Goal: Navigation & Orientation: Find specific page/section

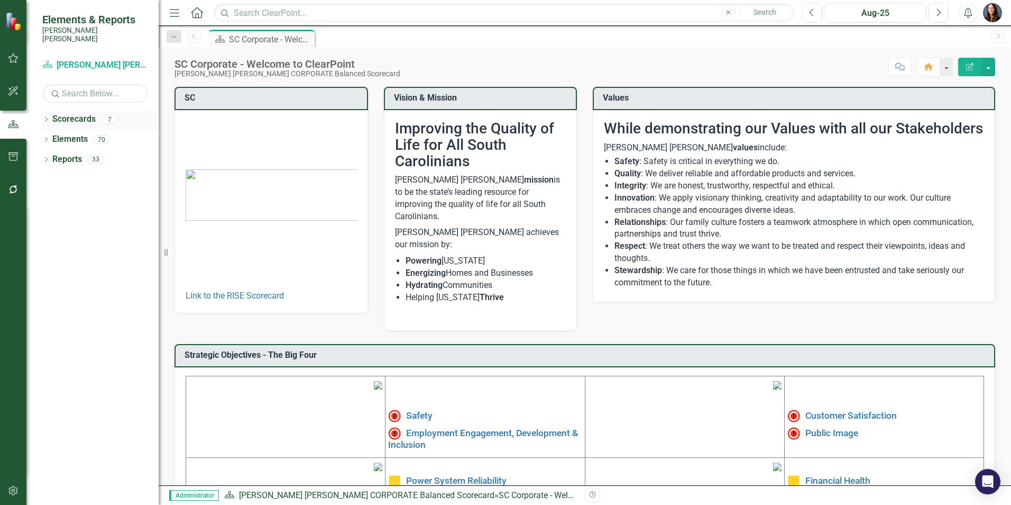
click at [47, 117] on icon "Dropdown" at bounding box center [45, 120] width 7 height 6
click at [78, 133] on link "[PERSON_NAME] [PERSON_NAME] CORPORATE Balanced Scorecard" at bounding box center [108, 139] width 101 height 12
click at [54, 136] on icon "Dropdown" at bounding box center [52, 139] width 8 height 6
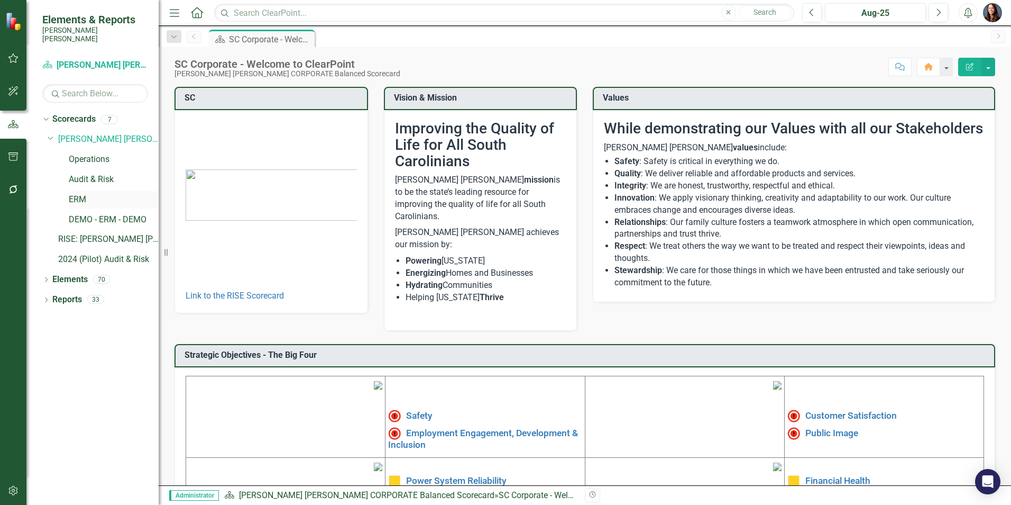
click at [78, 194] on link "ERM" at bounding box center [114, 200] width 90 height 12
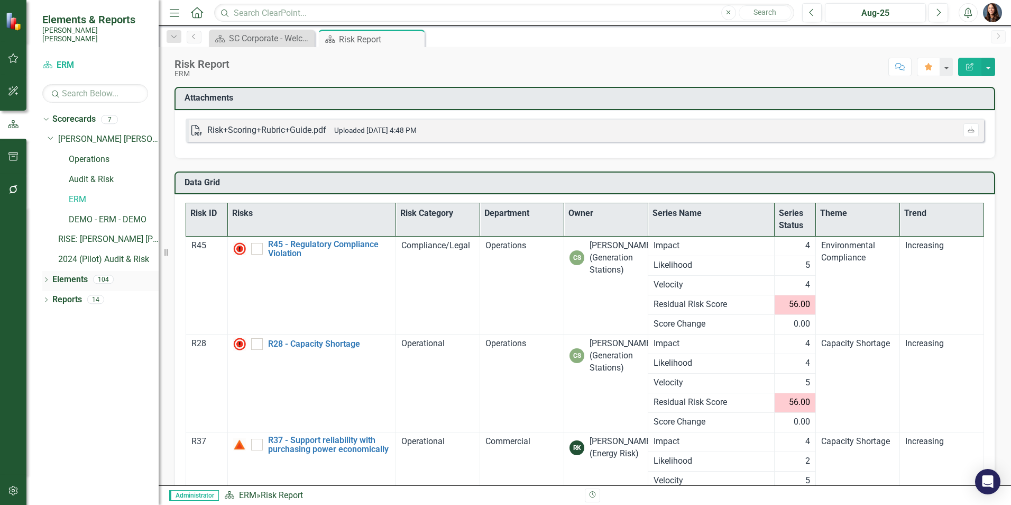
click at [45, 278] on icon "Dropdown" at bounding box center [45, 281] width 7 height 6
click at [51, 317] on icon "Dropdown" at bounding box center [51, 320] width 7 height 6
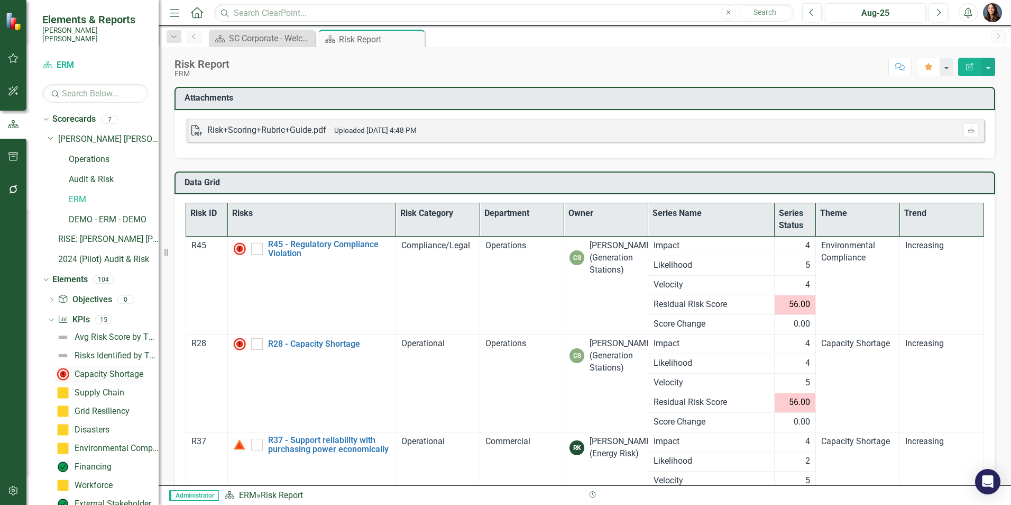
click at [84, 369] on div "Capacity Shortage" at bounding box center [109, 374] width 69 height 10
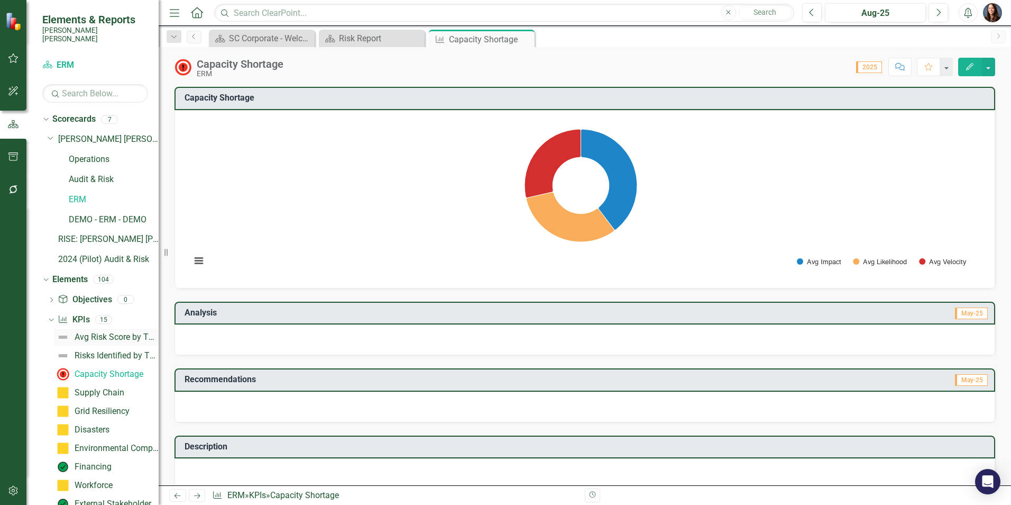
click at [96, 332] on div "Avg Risk Score by Theme" at bounding box center [117, 337] width 84 height 10
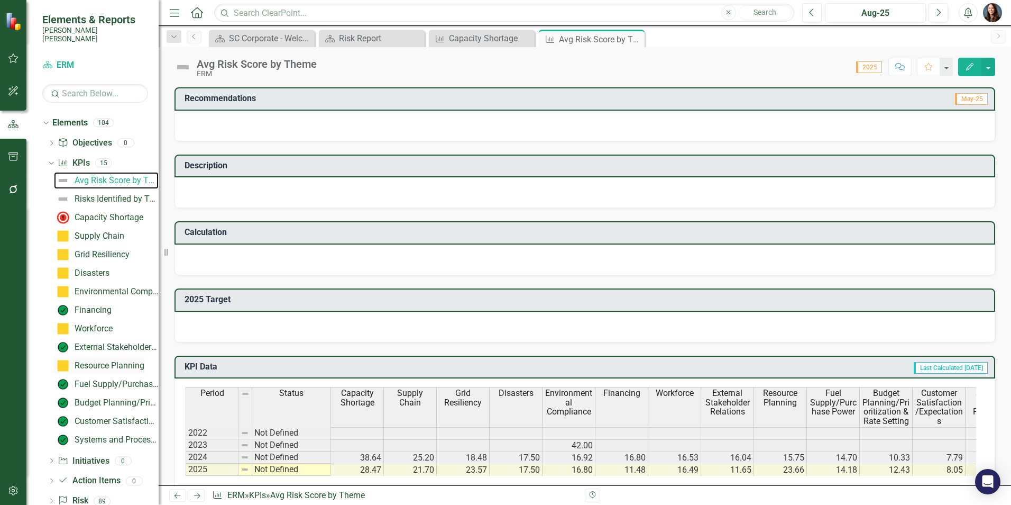
scroll to position [176, 0]
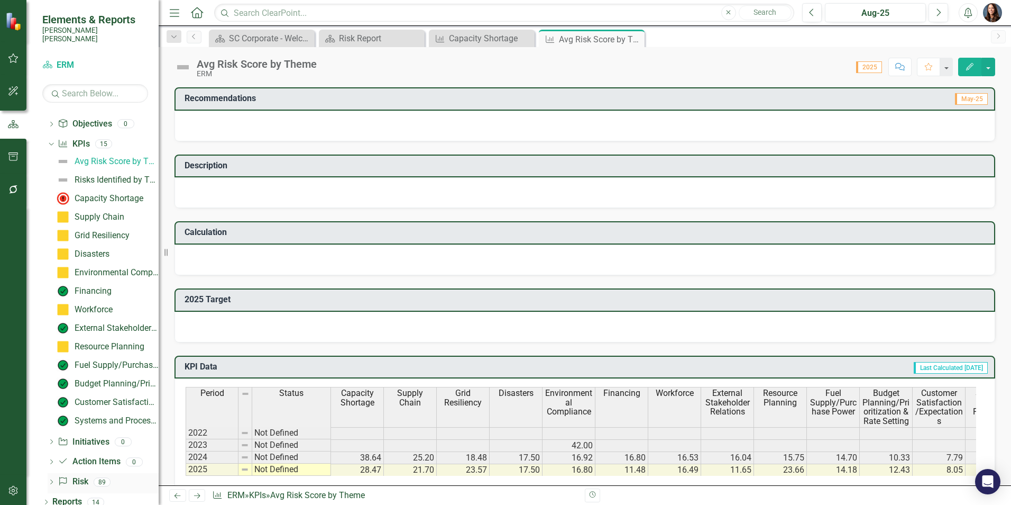
click at [52, 479] on icon at bounding box center [51, 481] width 3 height 5
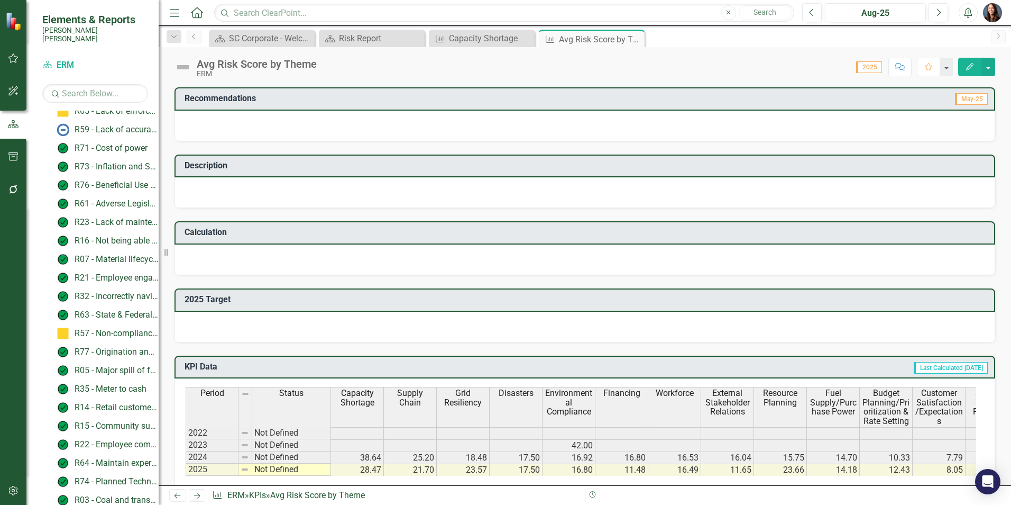
scroll to position [1546, 0]
click at [49, 500] on icon "Dropdown" at bounding box center [45, 503] width 7 height 6
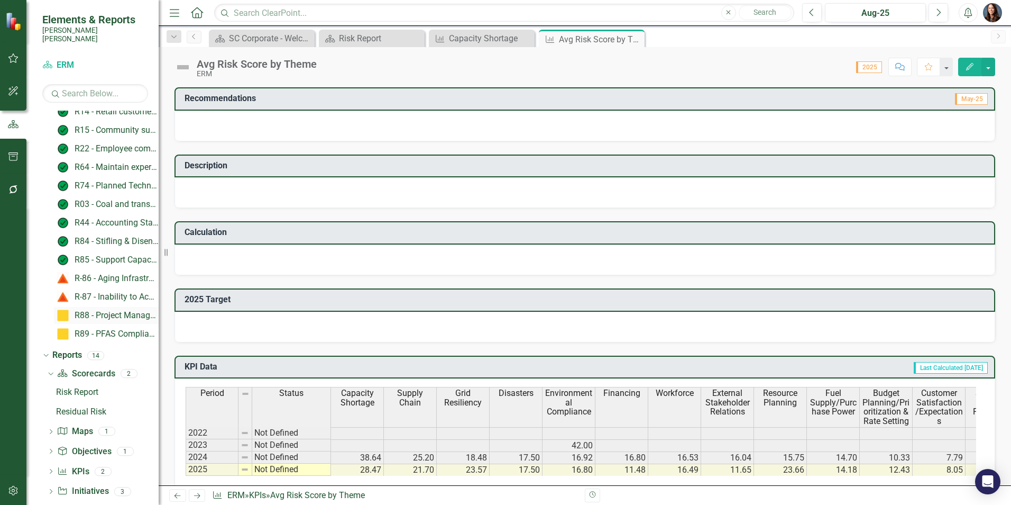
scroll to position [1738, 0]
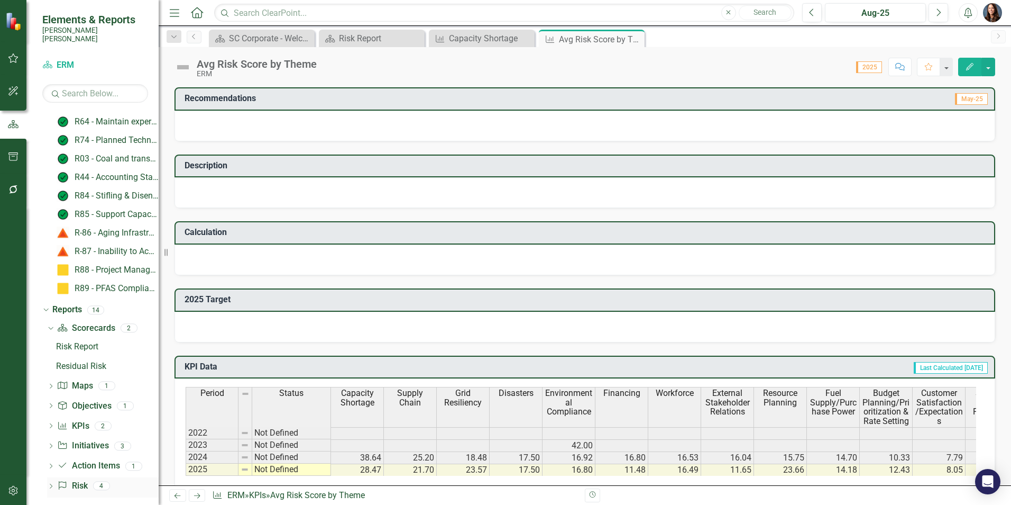
click at [51, 484] on icon "Dropdown" at bounding box center [50, 487] width 7 height 6
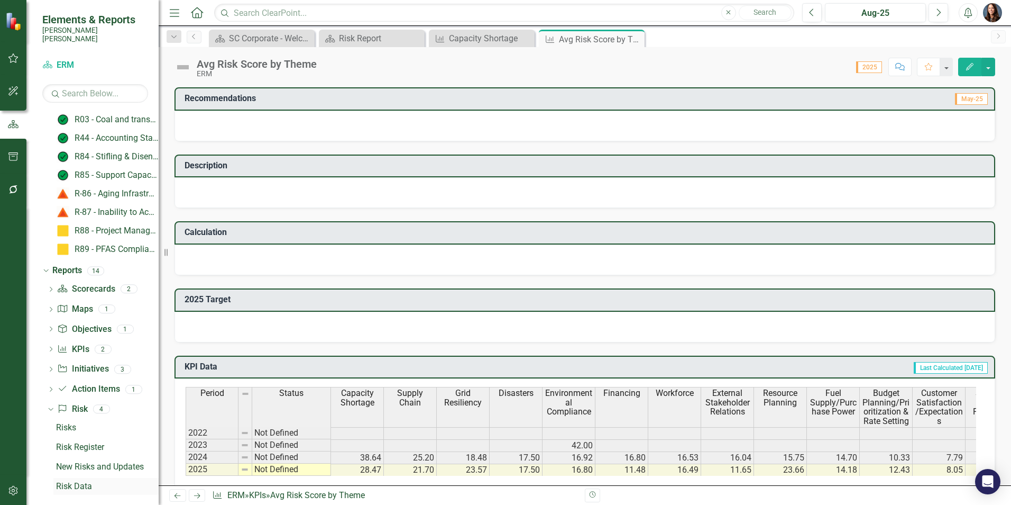
click at [79, 481] on div "Risk Data" at bounding box center [107, 486] width 103 height 10
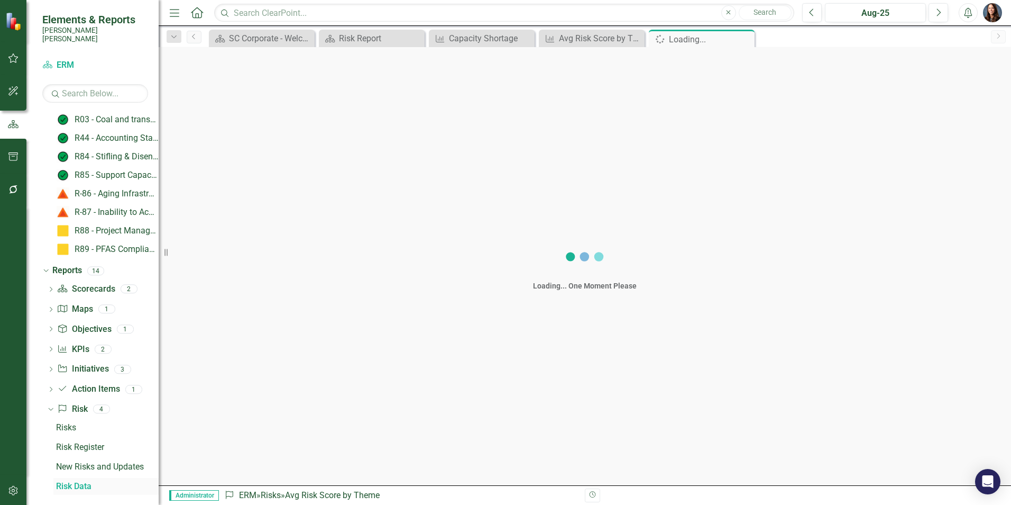
scroll to position [1758, 0]
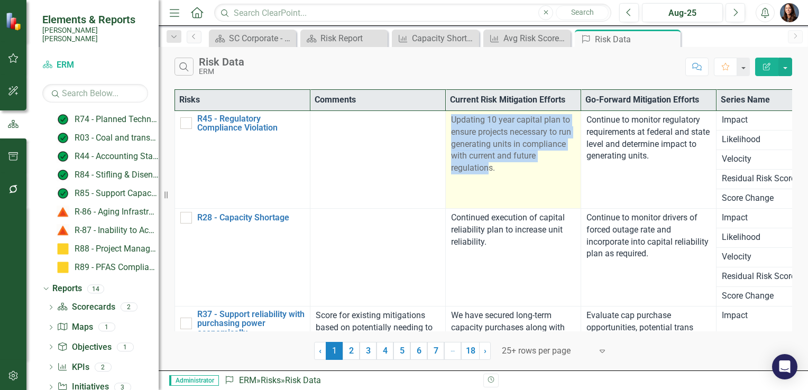
drag, startPoint x: 386, startPoint y: 143, endPoint x: 486, endPoint y: 162, distance: 101.8
click at [486, 130] on tr "R45 - Regulatory Compliance Violation Link Map View Link Map Edit Edit Risk Lin…" at bounding box center [581, 121] width 813 height 20
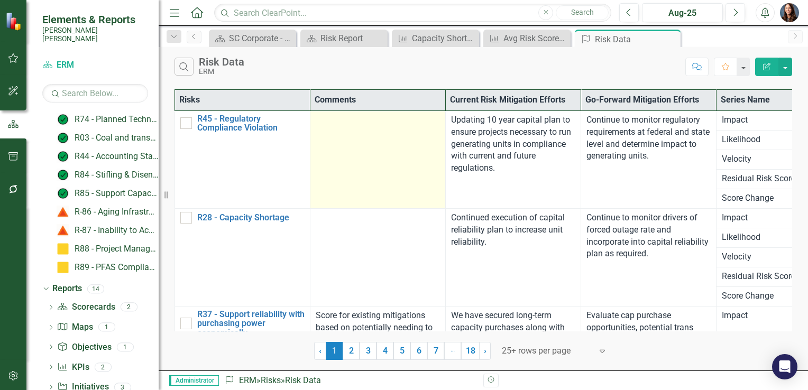
click at [345, 178] on td at bounding box center [378, 160] width 135 height 98
